Goal: Information Seeking & Learning: Learn about a topic

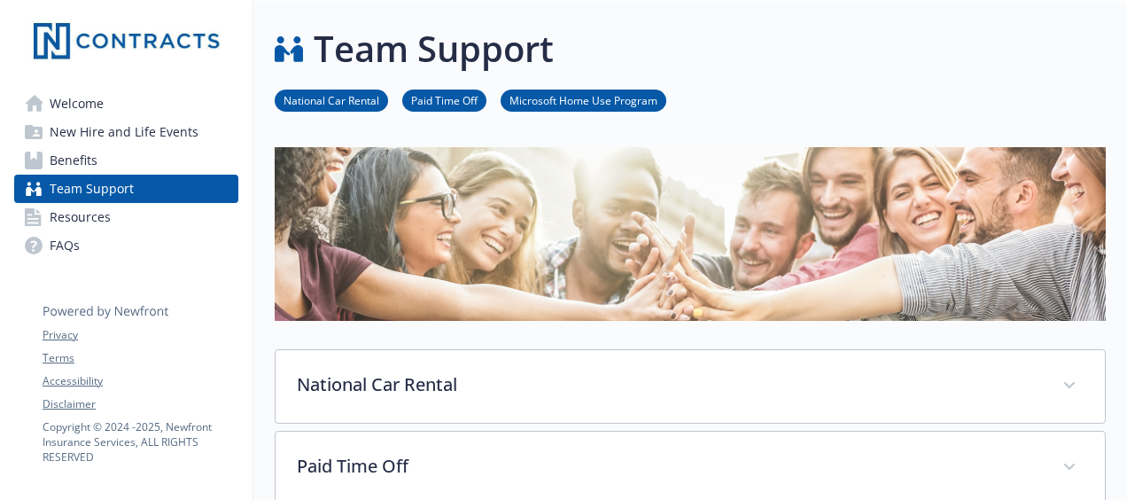
scroll to position [89, 0]
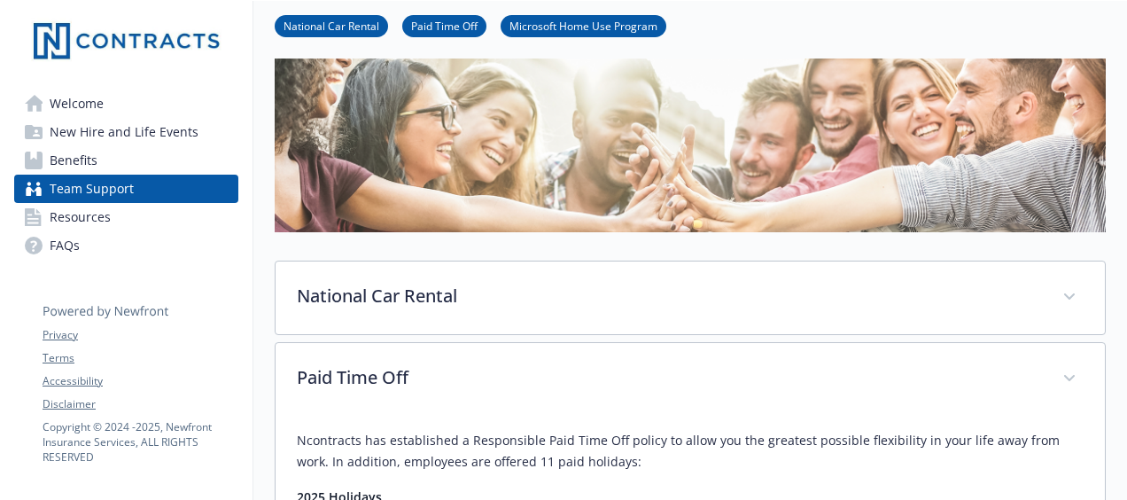
click at [86, 165] on span "Benefits" at bounding box center [74, 160] width 48 height 28
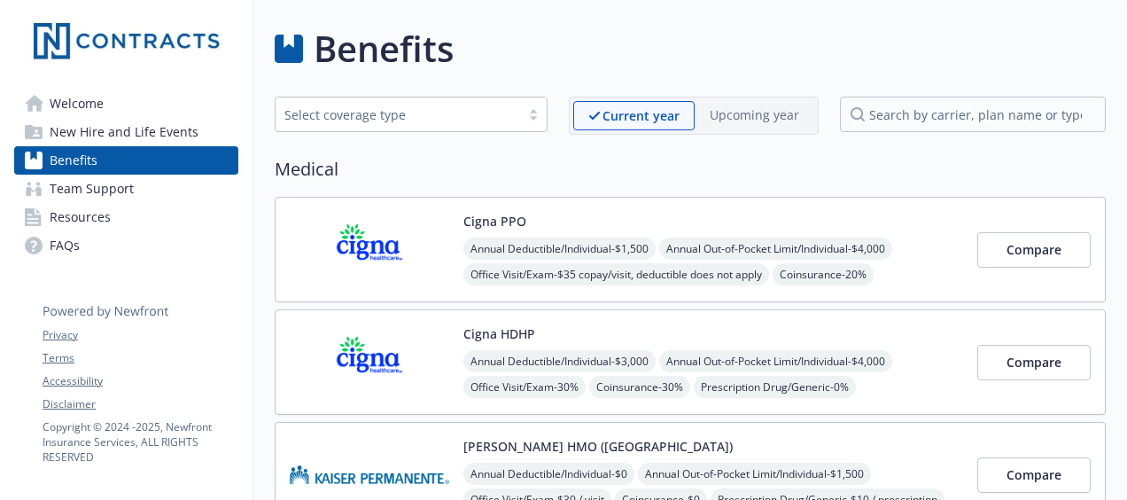
click at [142, 136] on span "New Hire and Life Events" at bounding box center [124, 132] width 149 height 28
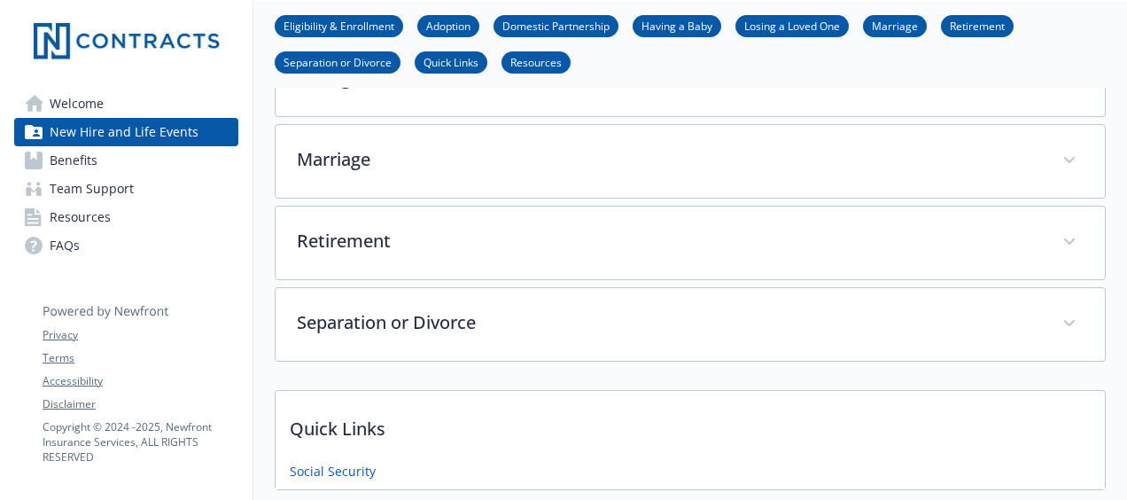
scroll to position [744, 0]
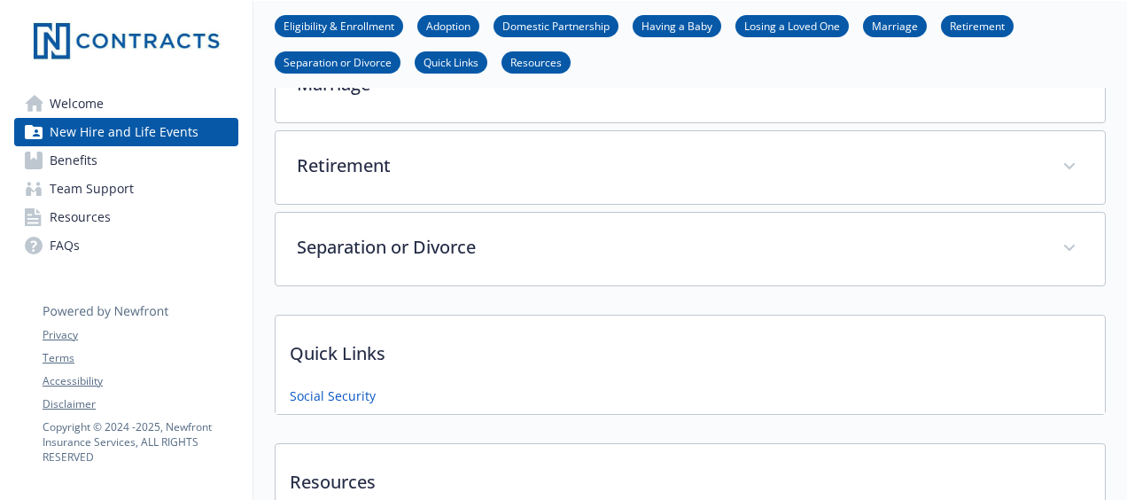
click at [136, 156] on link "Benefits" at bounding box center [126, 160] width 224 height 28
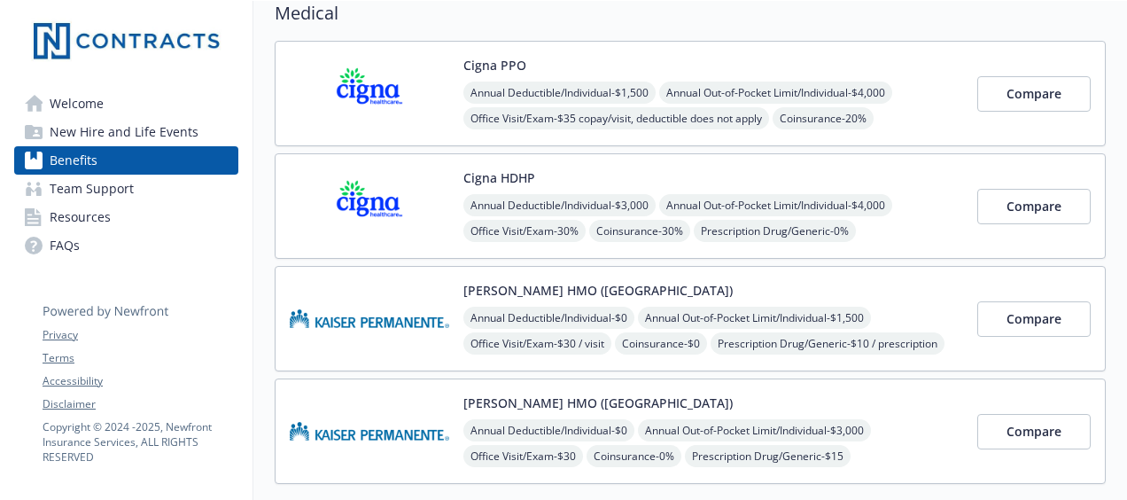
scroll to position [78, 0]
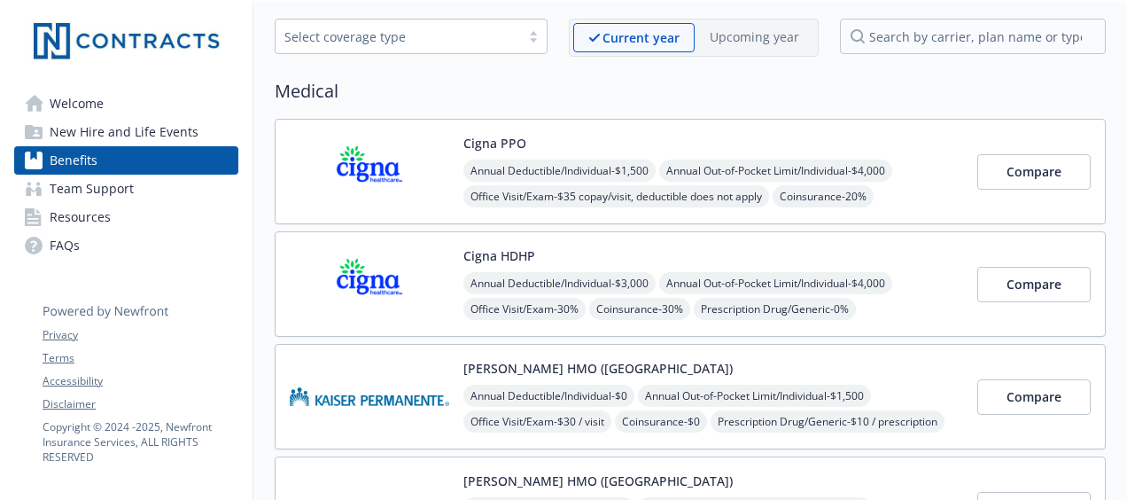
click at [868, 129] on div "Cigna PPO Annual Deductible/Individual - $1,500 Annual Out-of-Pocket Limit/Indi…" at bounding box center [690, 171] width 831 height 105
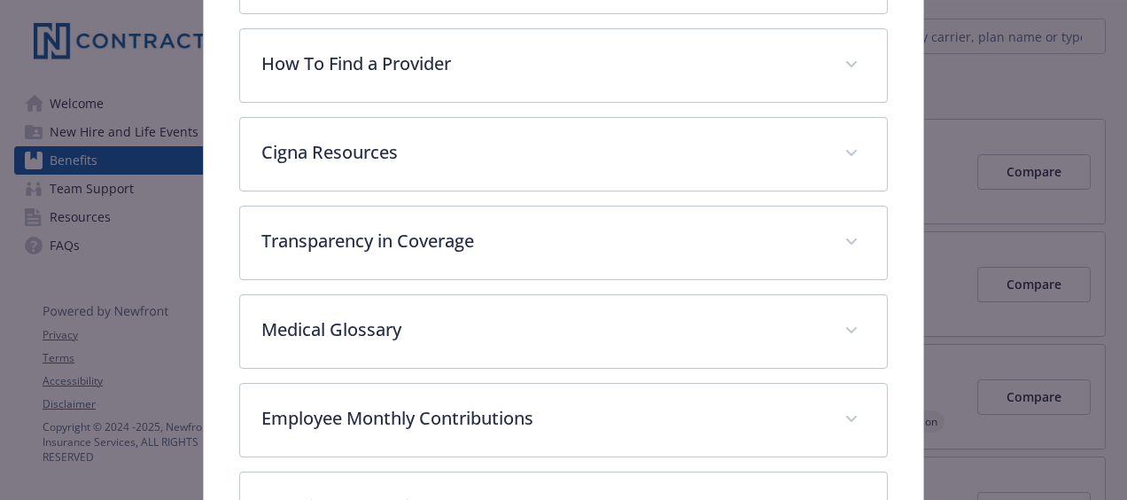
scroll to position [403, 0]
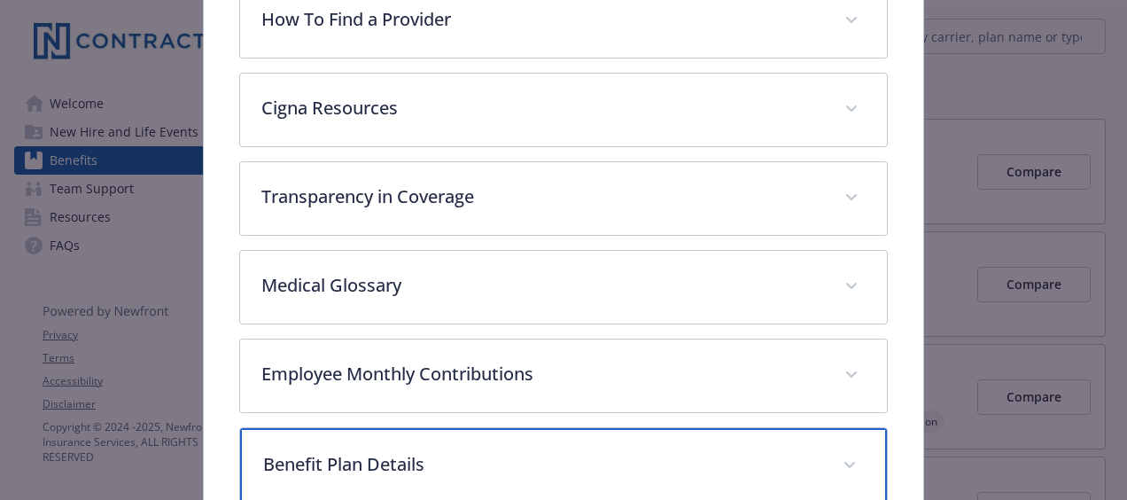
click at [477, 469] on p "Benefit Plan Details" at bounding box center [542, 464] width 558 height 27
click at [844, 462] on icon "details for plan Medical - Cigna PPO - Medical PPO" at bounding box center [849, 465] width 11 height 7
